Goal: Task Accomplishment & Management: Complete application form

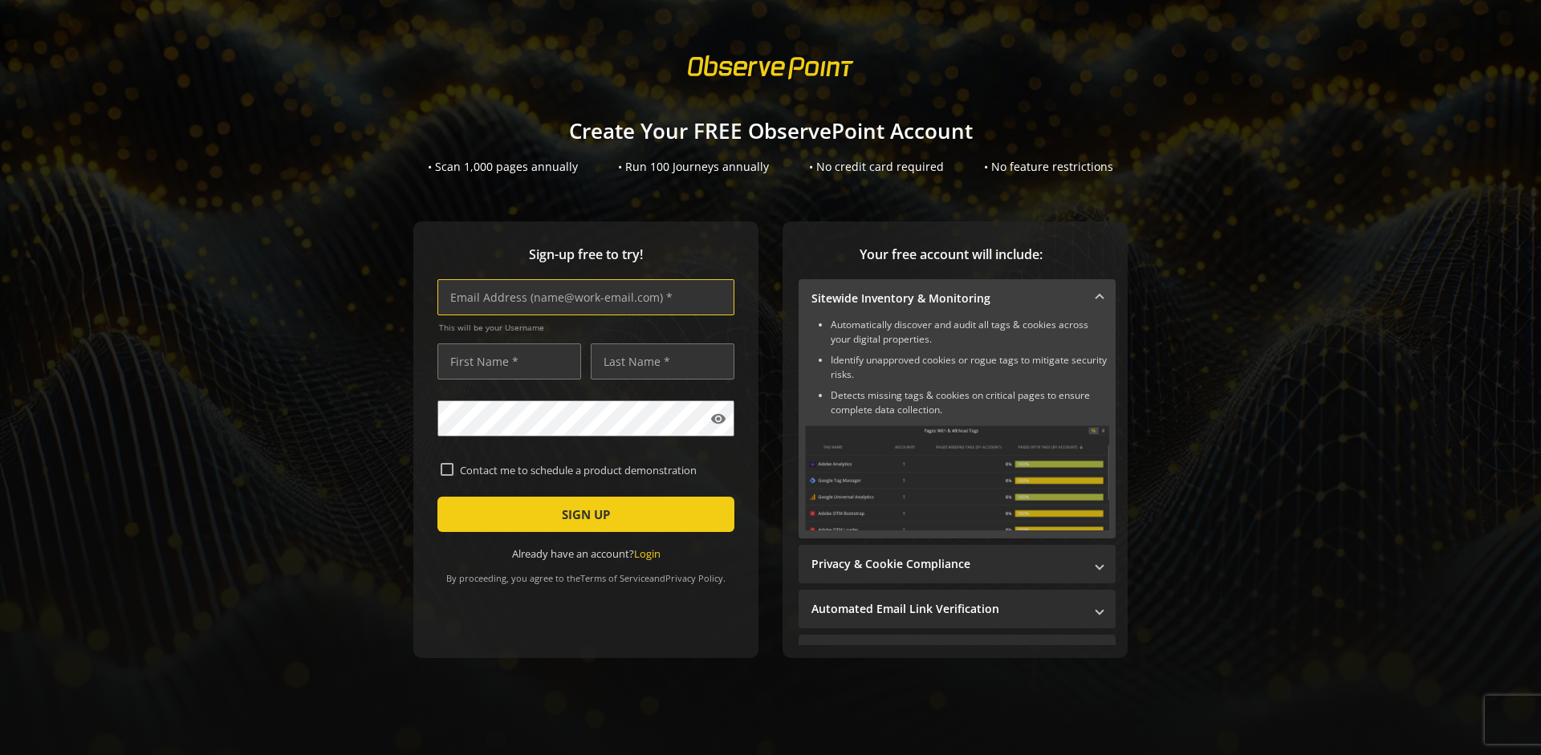
click at [582, 297] on input "text" at bounding box center [586, 297] width 297 height 36
type input "[EMAIL_ADDRESS][DOMAIN_NAME]"
click at [505, 361] on input "text" at bounding box center [510, 362] width 144 height 36
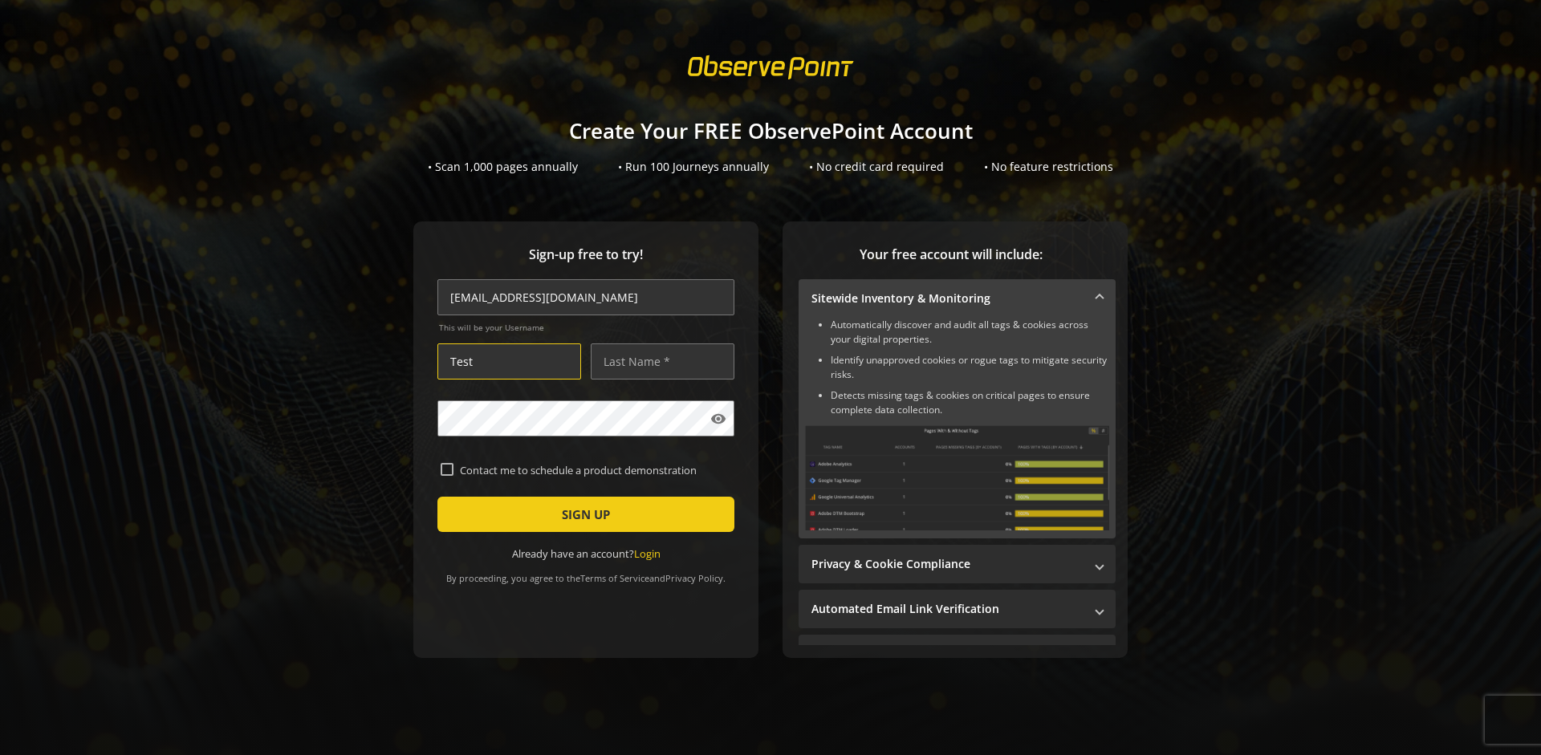
type input "Test"
click at [658, 361] on input "text" at bounding box center [663, 362] width 144 height 36
type input "Test"
click at [582, 515] on span "SIGN UP" at bounding box center [586, 514] width 48 height 29
